Goal: Find specific page/section: Find specific page/section

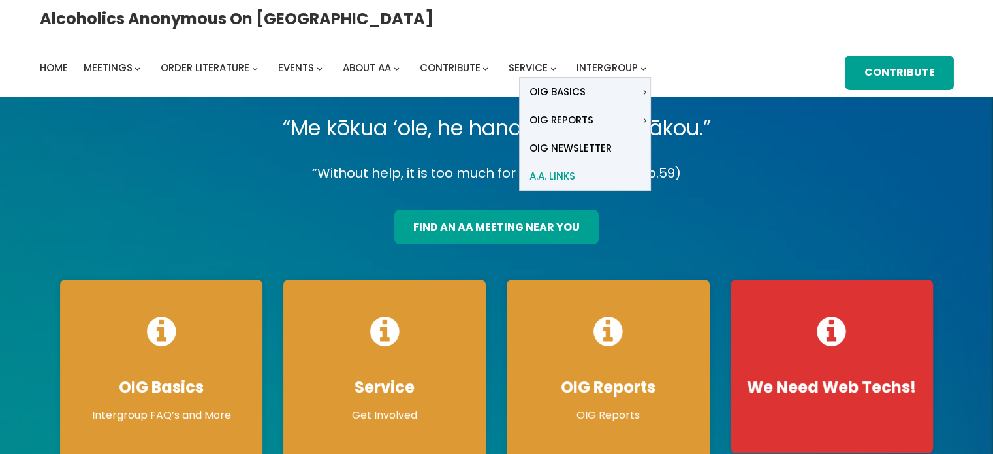
click at [575, 167] on span "A.A. Links" at bounding box center [552, 176] width 46 height 18
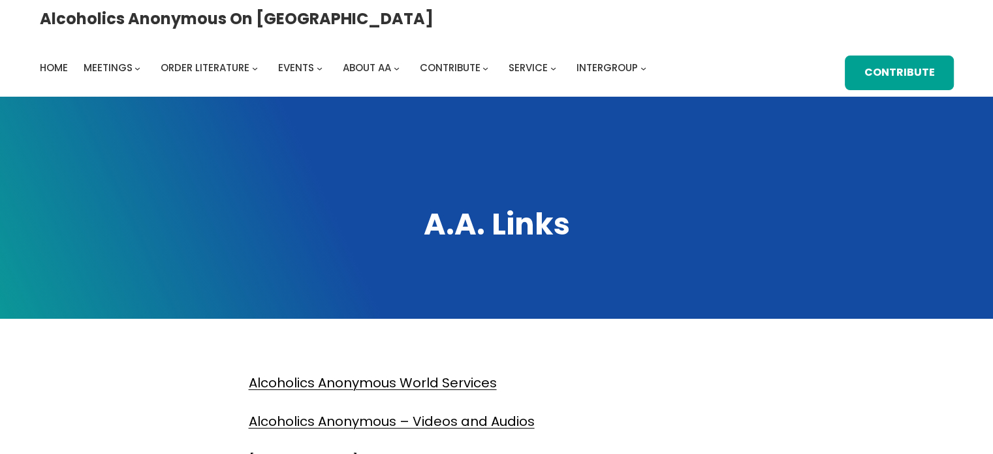
drag, startPoint x: 0, startPoint y: 0, endPoint x: 671, endPoint y: 210, distance: 703.0
click at [671, 210] on div "A.A. Links" at bounding box center [496, 208] width 993 height 222
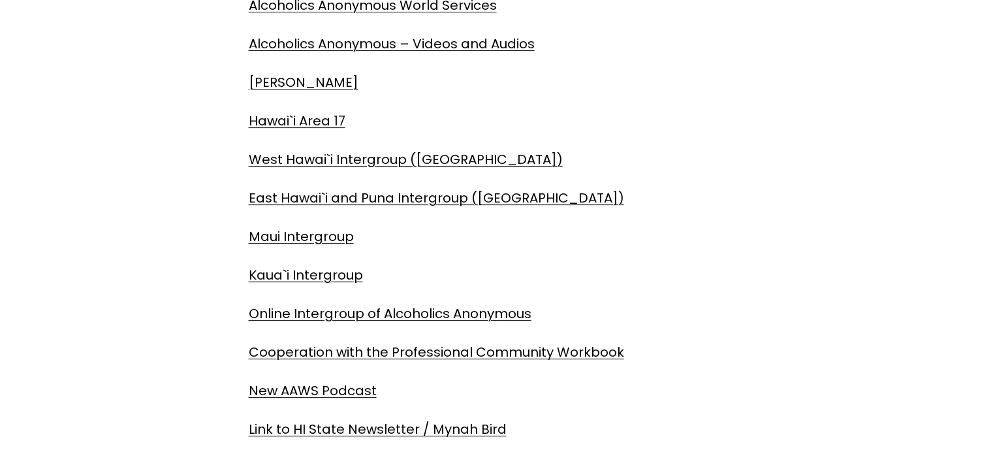
scroll to position [384, 0]
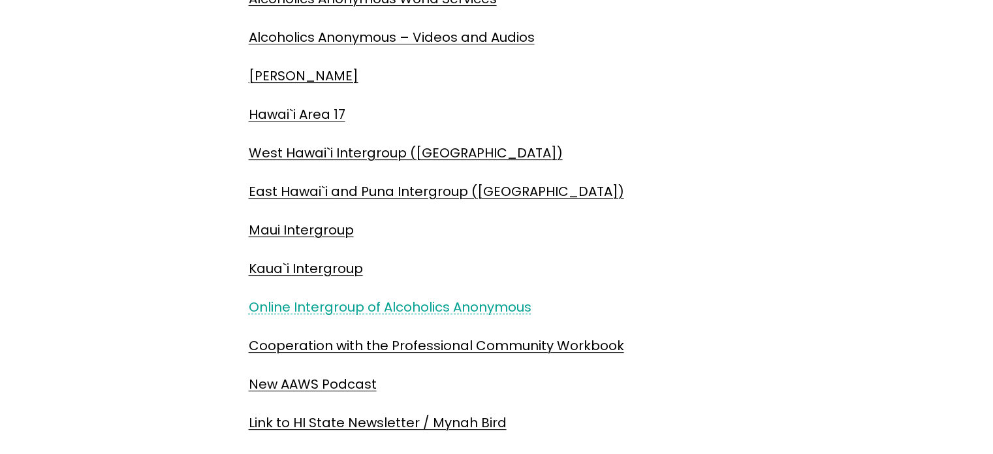
click at [501, 298] on link "Online Intergroup of Alcoholics Anonymous" at bounding box center [390, 307] width 283 height 18
